Goal: Obtain resource: Obtain resource

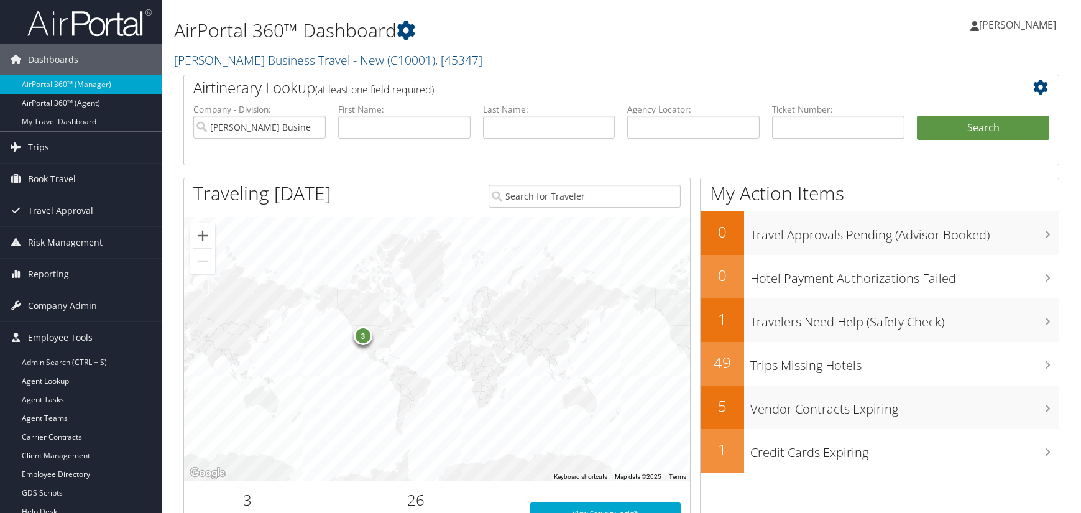
scroll to position [186, 0]
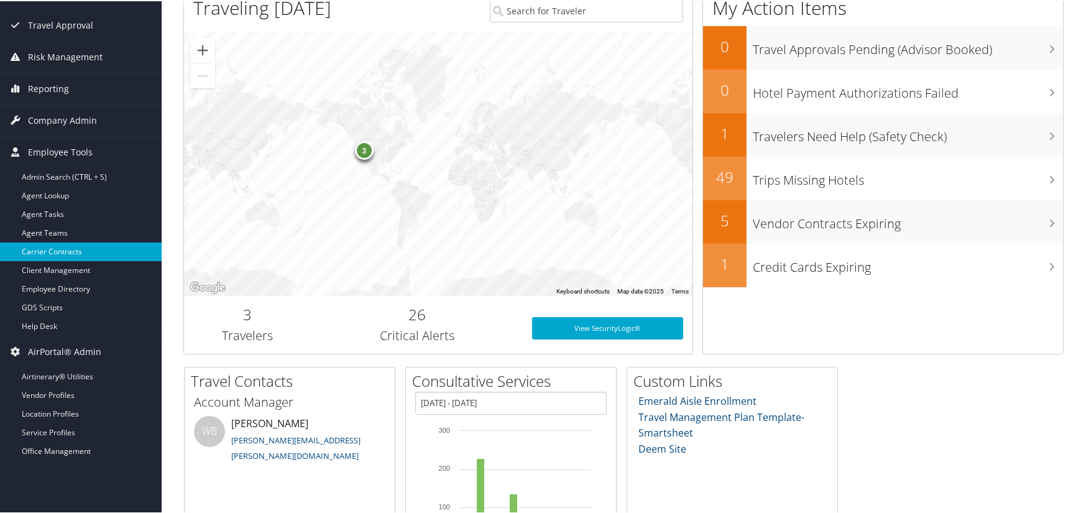
click at [78, 250] on link "Carrier Contracts" at bounding box center [81, 250] width 162 height 19
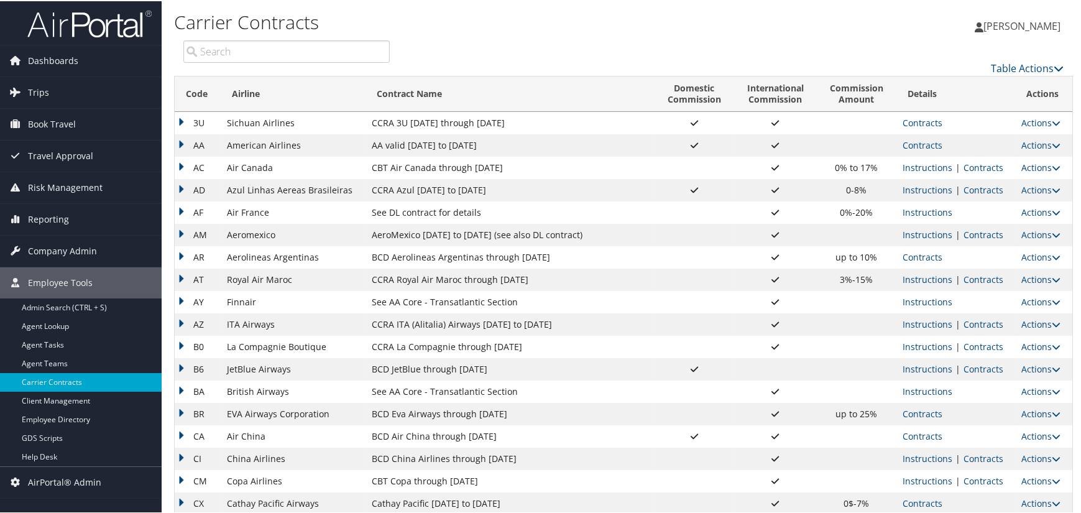
scroll to position [62, 0]
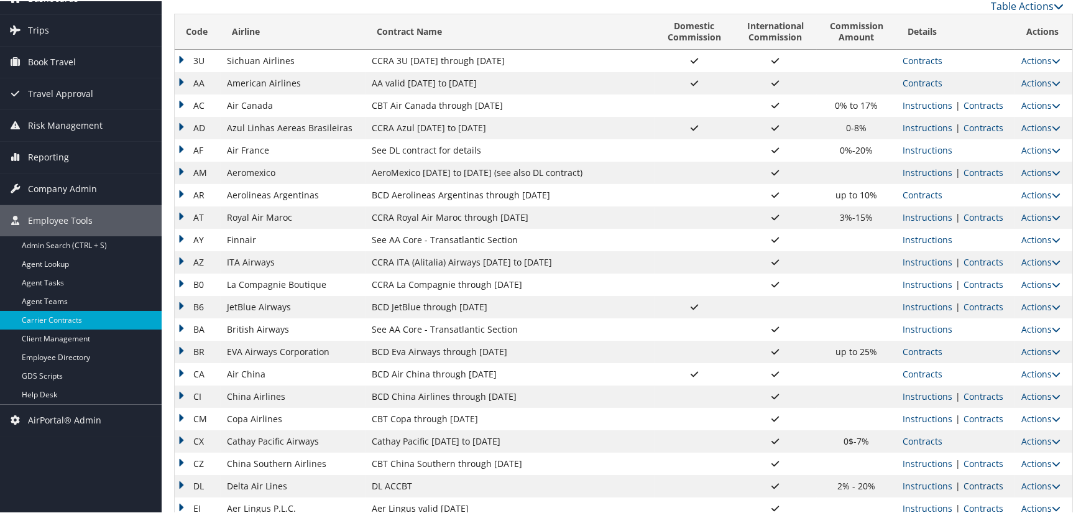
click at [978, 483] on link "Contracts" at bounding box center [983, 485] width 40 height 12
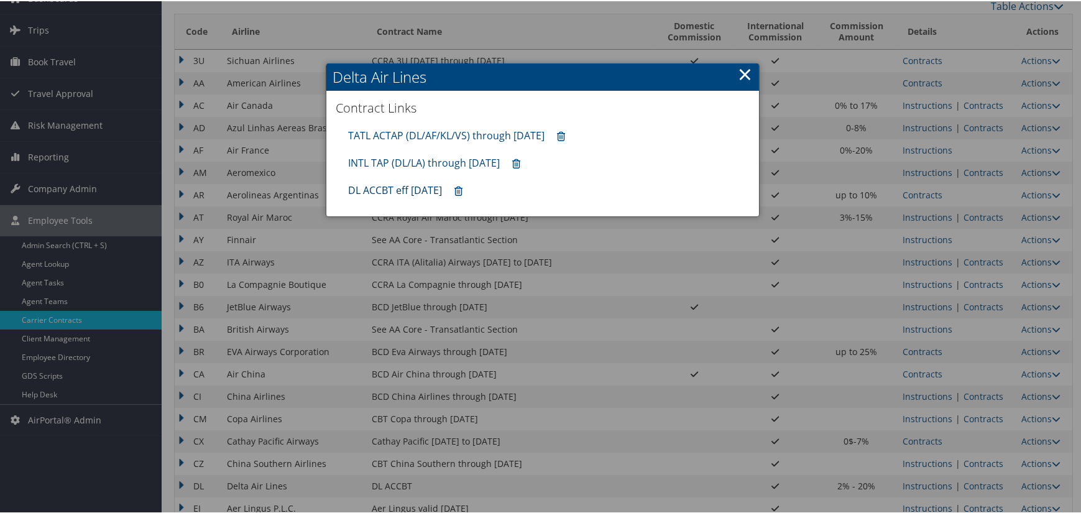
click at [402, 192] on link "DL ACCBT eff [DATE]" at bounding box center [395, 189] width 94 height 14
click at [406, 157] on link "INTL TAP (DL/LA) through [DATE]" at bounding box center [424, 162] width 152 height 14
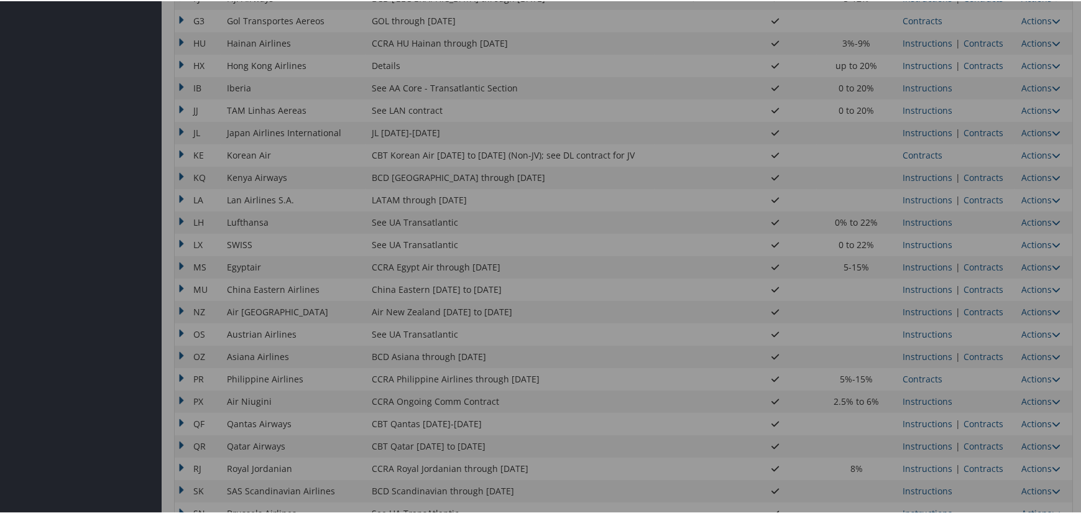
scroll to position [916, 0]
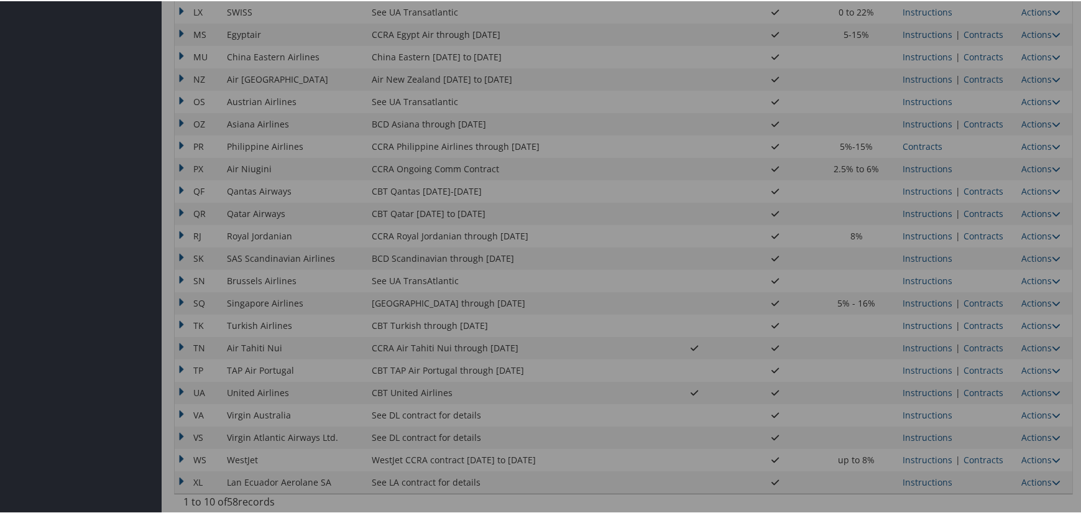
click at [975, 392] on div at bounding box center [542, 256] width 1085 height 513
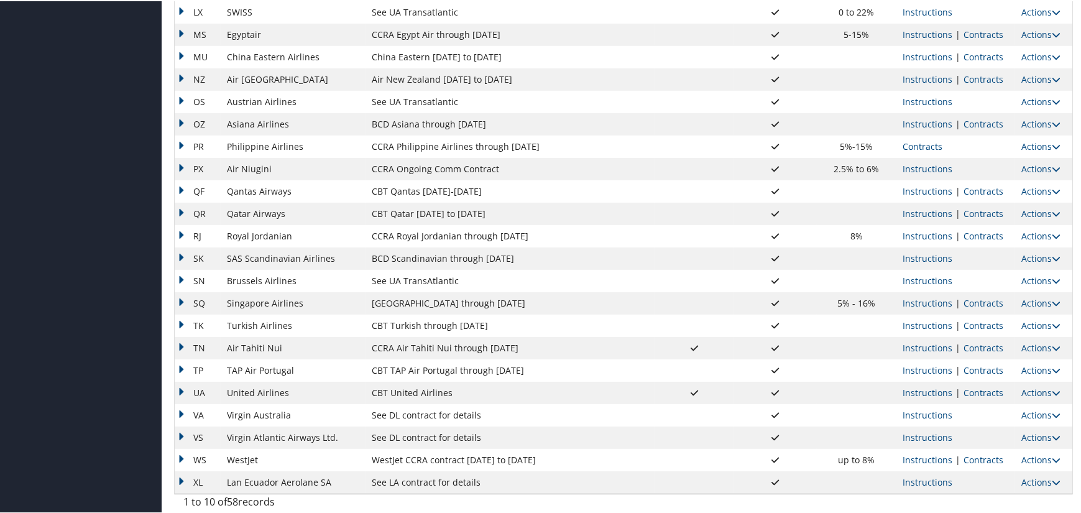
click at [975, 392] on link "Contracts" at bounding box center [983, 391] width 40 height 12
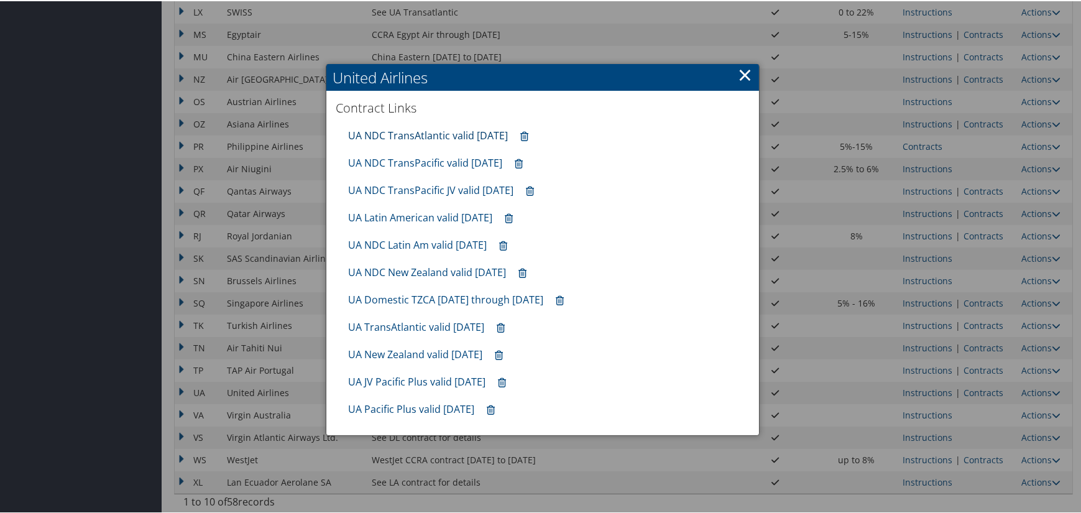
click at [444, 135] on link "UA NDC TransAtlantic valid [DATE]" at bounding box center [428, 134] width 160 height 14
